Goal: Find specific page/section: Find specific page/section

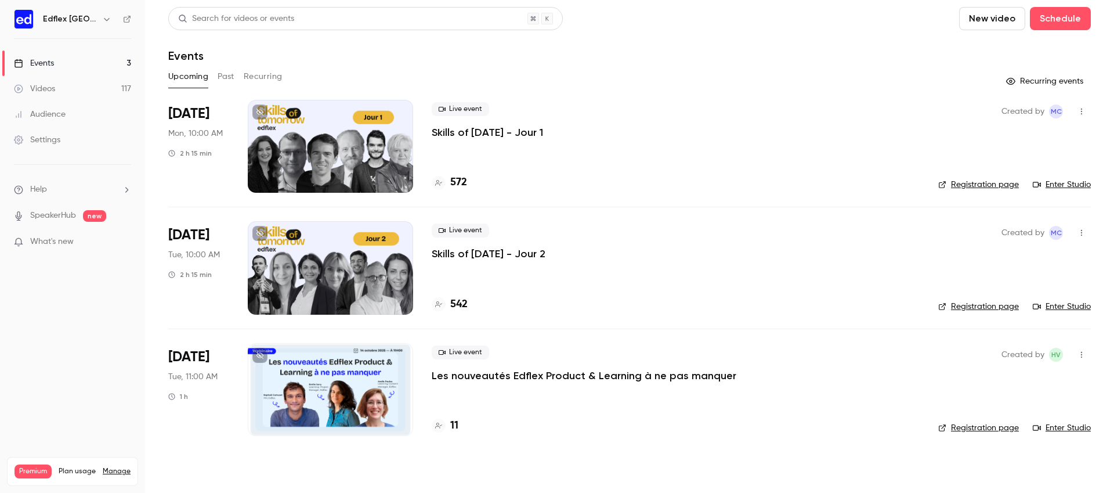
click at [485, 130] on p "Skills of [DATE] - Jour 1" at bounding box center [487, 132] width 111 height 14
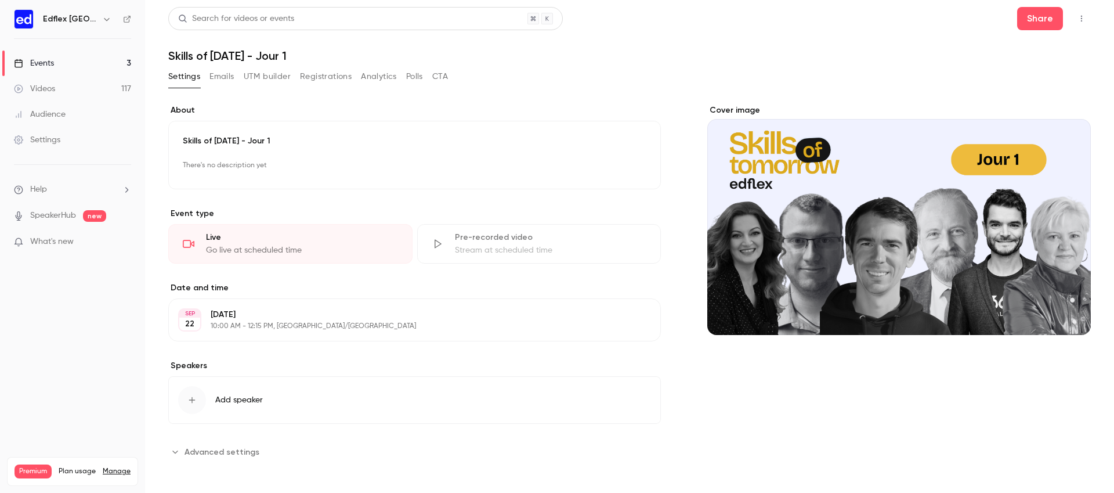
click at [1081, 19] on icon "button" at bounding box center [1081, 19] width 9 height 8
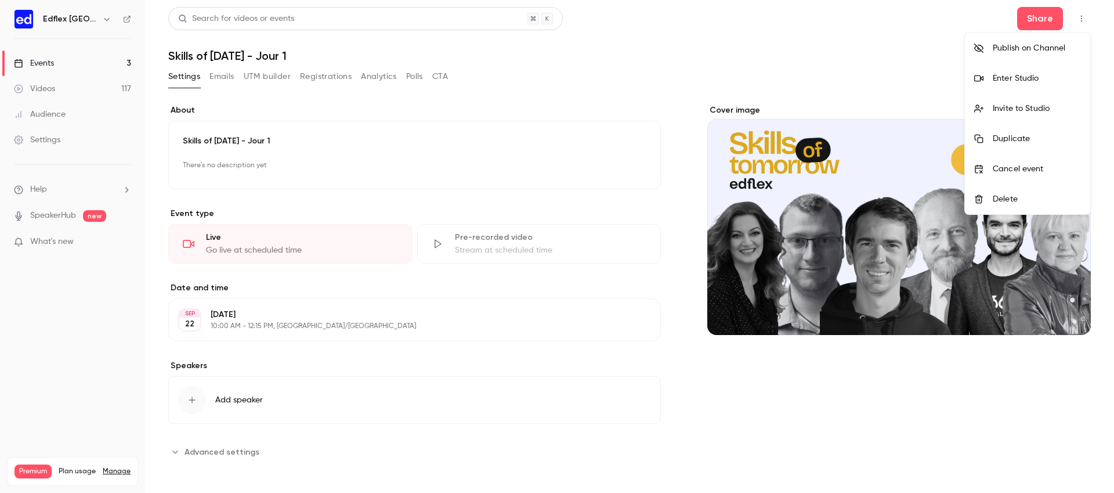
click at [1032, 74] on div "Enter Studio" at bounding box center [1037, 79] width 88 height 12
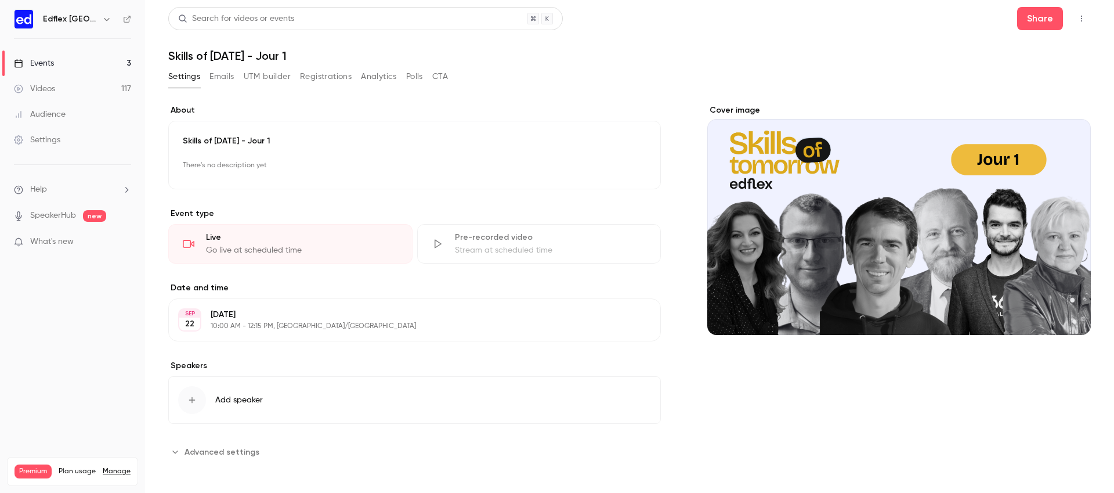
click at [112, 67] on link "Events 3" at bounding box center [72, 63] width 145 height 26
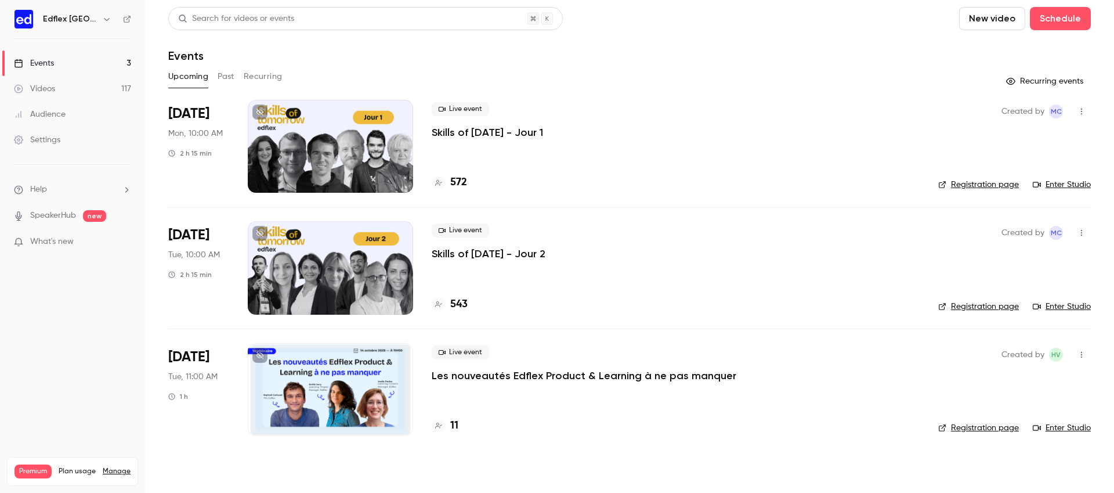
click at [518, 255] on p "Skills of [DATE] - Jour 2" at bounding box center [489, 254] width 114 height 14
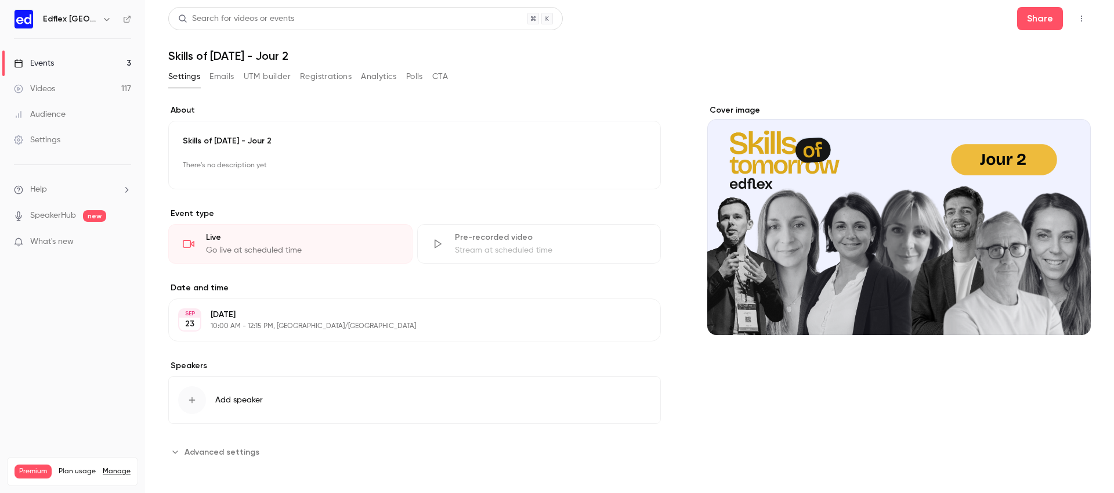
click at [1075, 15] on button "button" at bounding box center [1081, 18] width 19 height 19
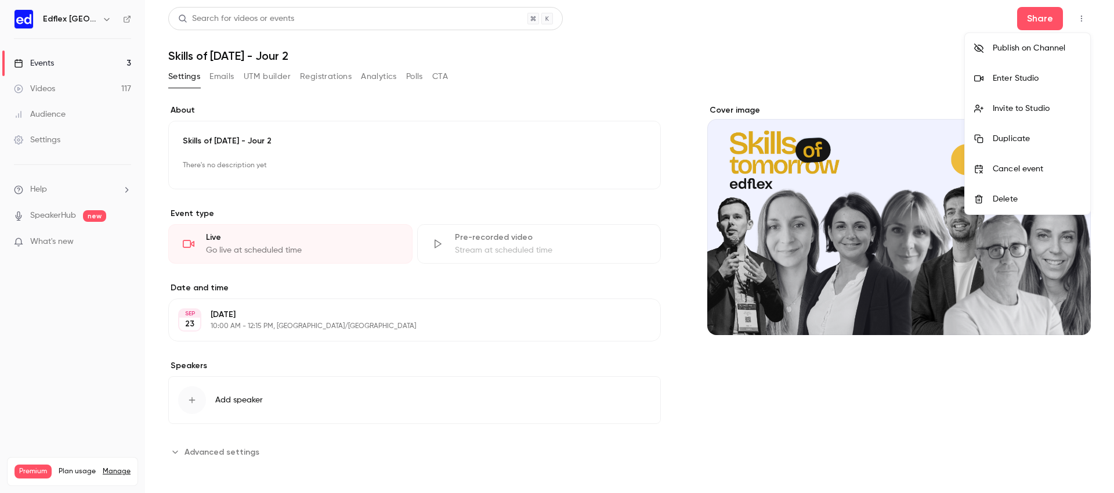
click at [1012, 86] on li "Enter Studio" at bounding box center [1027, 78] width 125 height 30
